Goal: Navigation & Orientation: Understand site structure

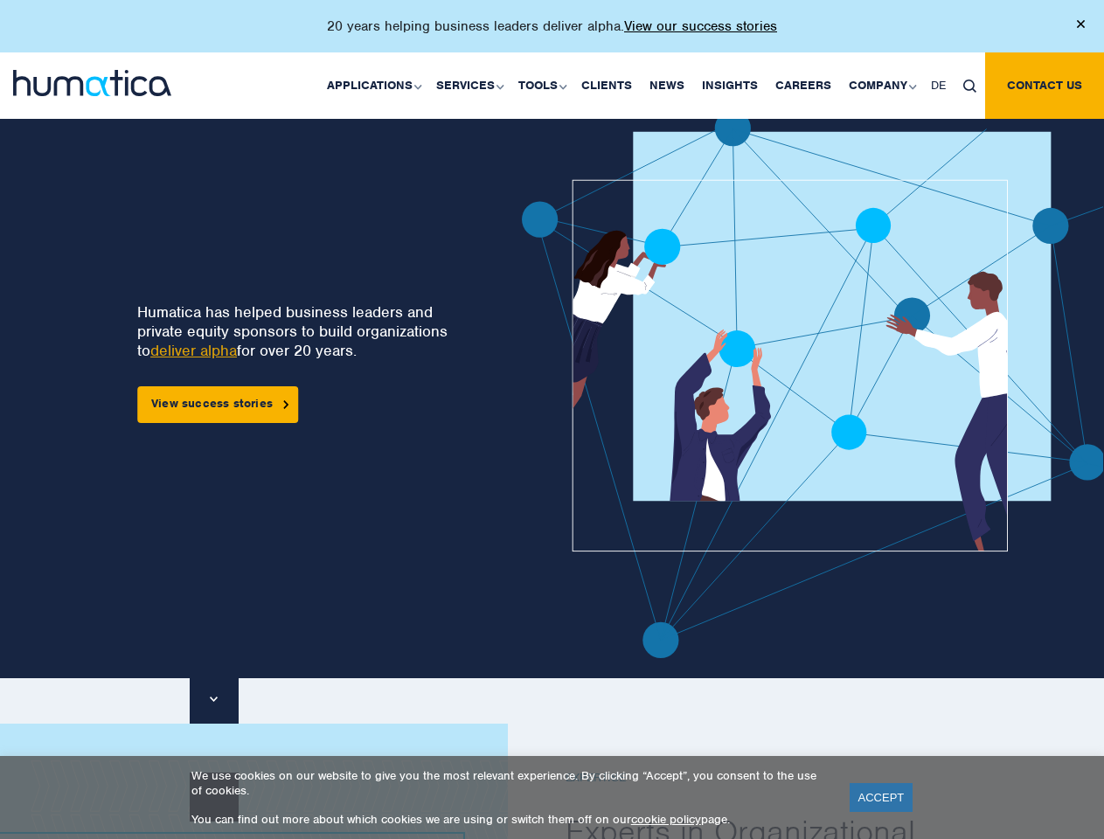
click at [552, 33] on p "20 years helping business leaders deliver alpha. View our success stories" at bounding box center [552, 25] width 450 height 17
click at [378, 85] on link "Applications" at bounding box center [372, 85] width 109 height 66
click at [472, 85] on link "Services" at bounding box center [468, 85] width 82 height 66
click at [545, 85] on link "Tools" at bounding box center [541, 85] width 63 height 66
click at [881, 85] on link "Company" at bounding box center [881, 85] width 82 height 66
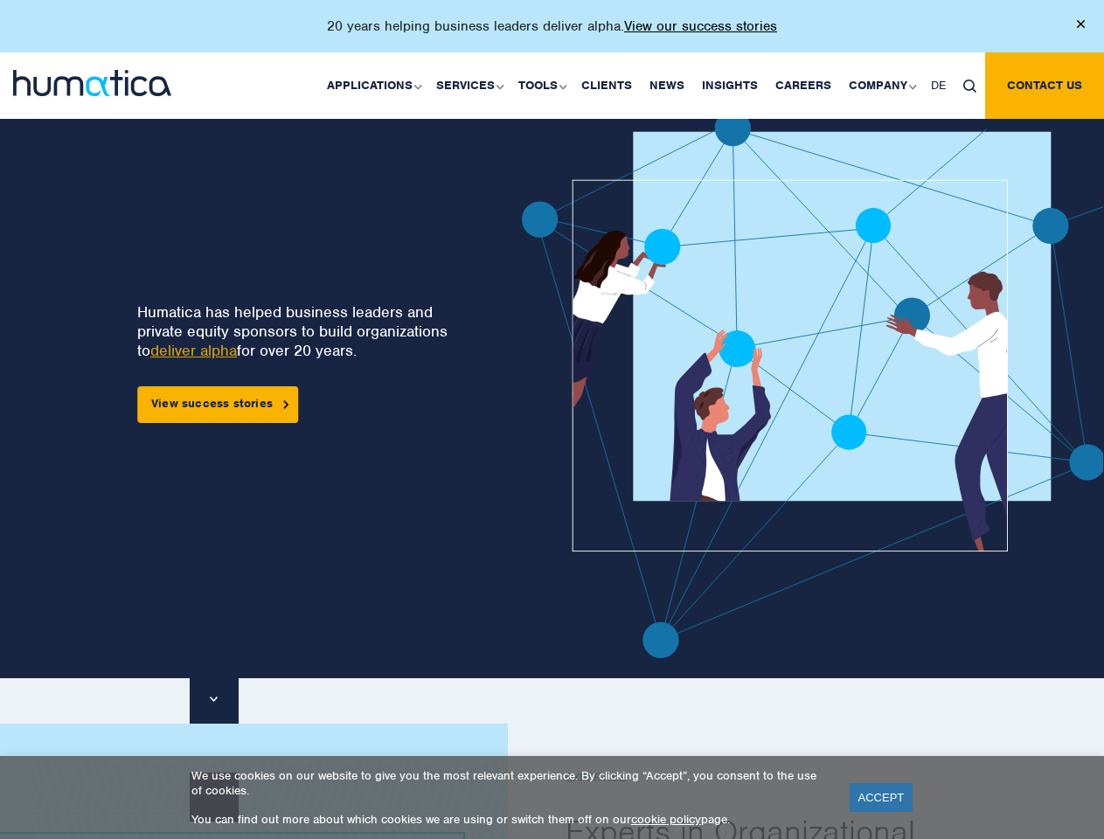
click at [969, 85] on img at bounding box center [969, 86] width 13 height 13
